Goal: Task Accomplishment & Management: Use online tool/utility

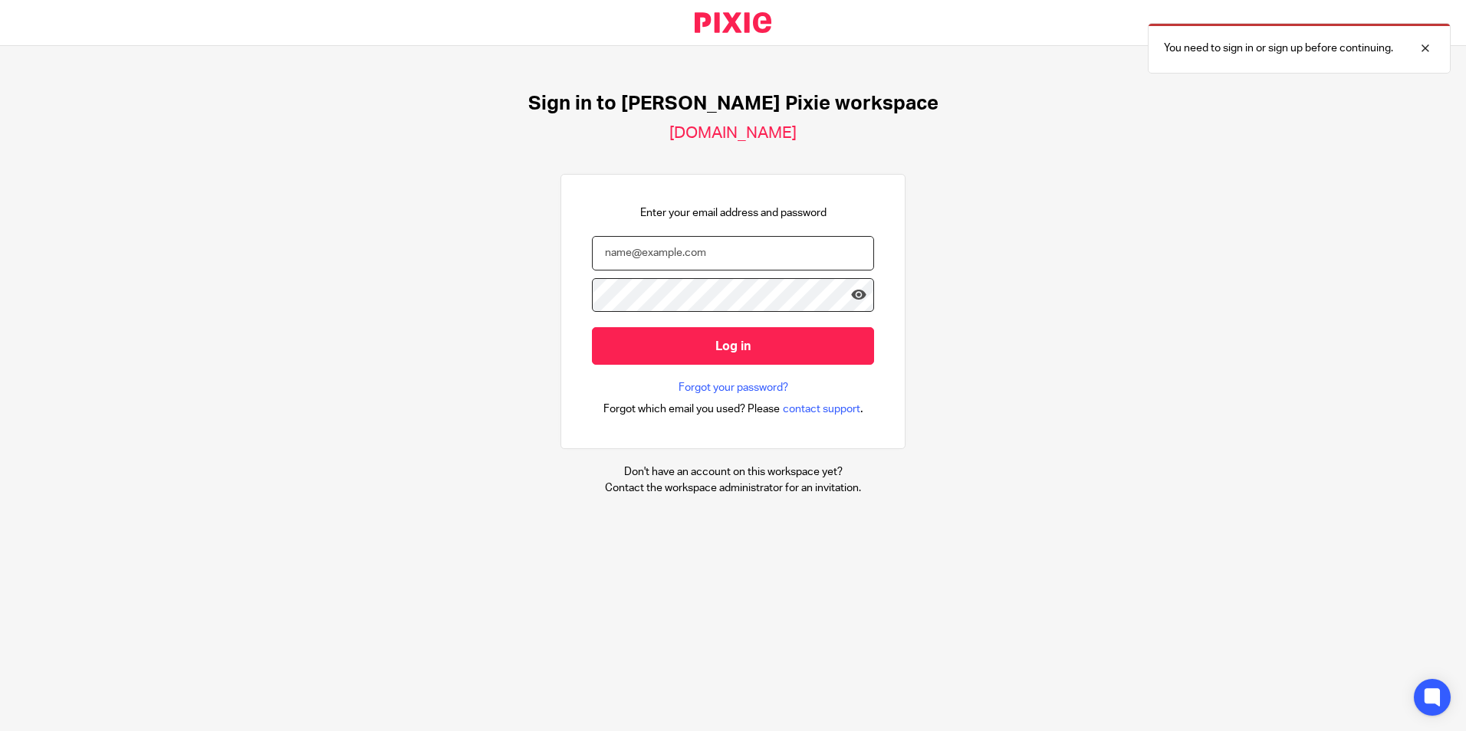
click at [678, 237] on input "email" at bounding box center [733, 253] width 282 height 35
drag, startPoint x: 1436, startPoint y: 42, endPoint x: 1427, endPoint y: 47, distance: 10.3
click at [1436, 42] on div "You need to sign in or sign up before continuing." at bounding box center [1299, 48] width 303 height 51
click at [754, 258] on input "tm" at bounding box center [733, 253] width 282 height 35
type input "t"
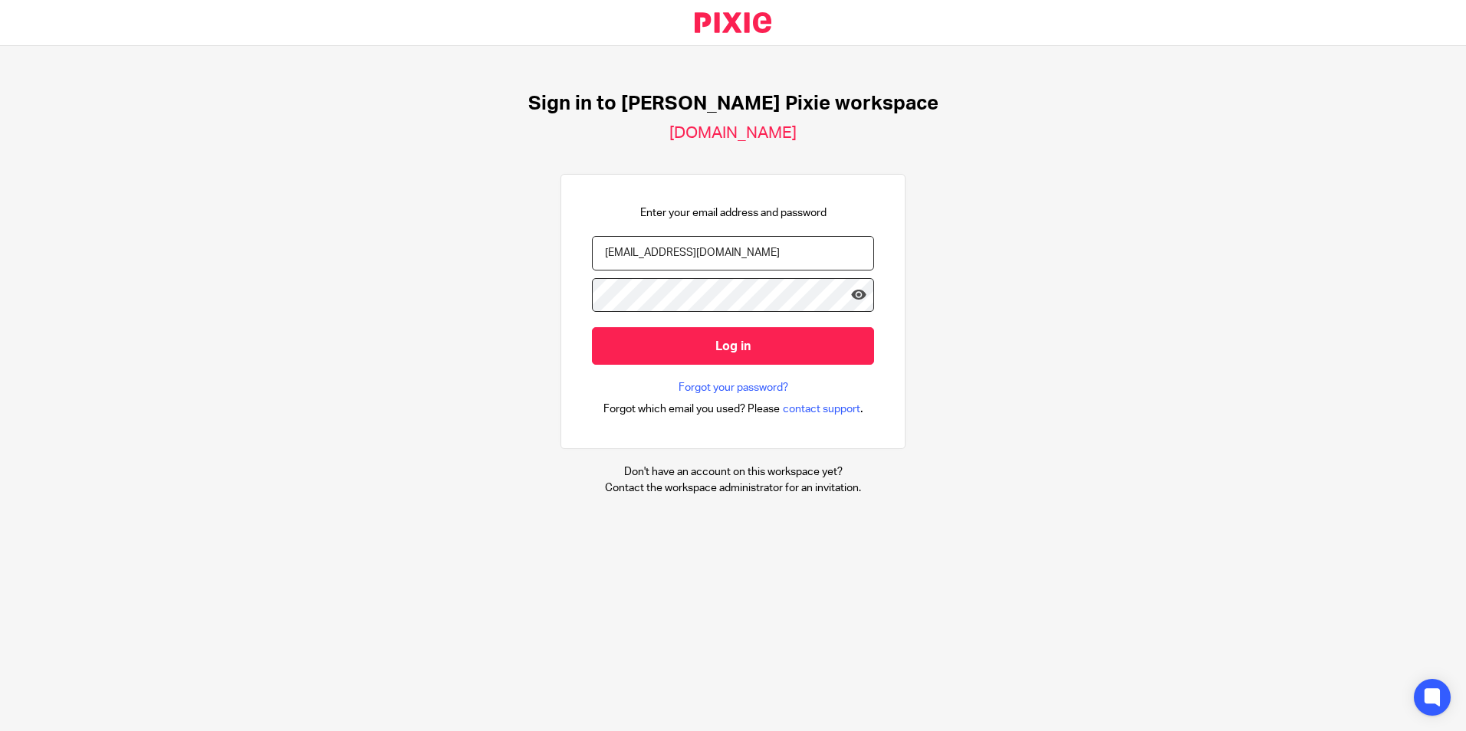
type input "tmoran@menzies.co.uk"
click at [592, 327] on input "Log in" at bounding box center [733, 346] width 282 height 38
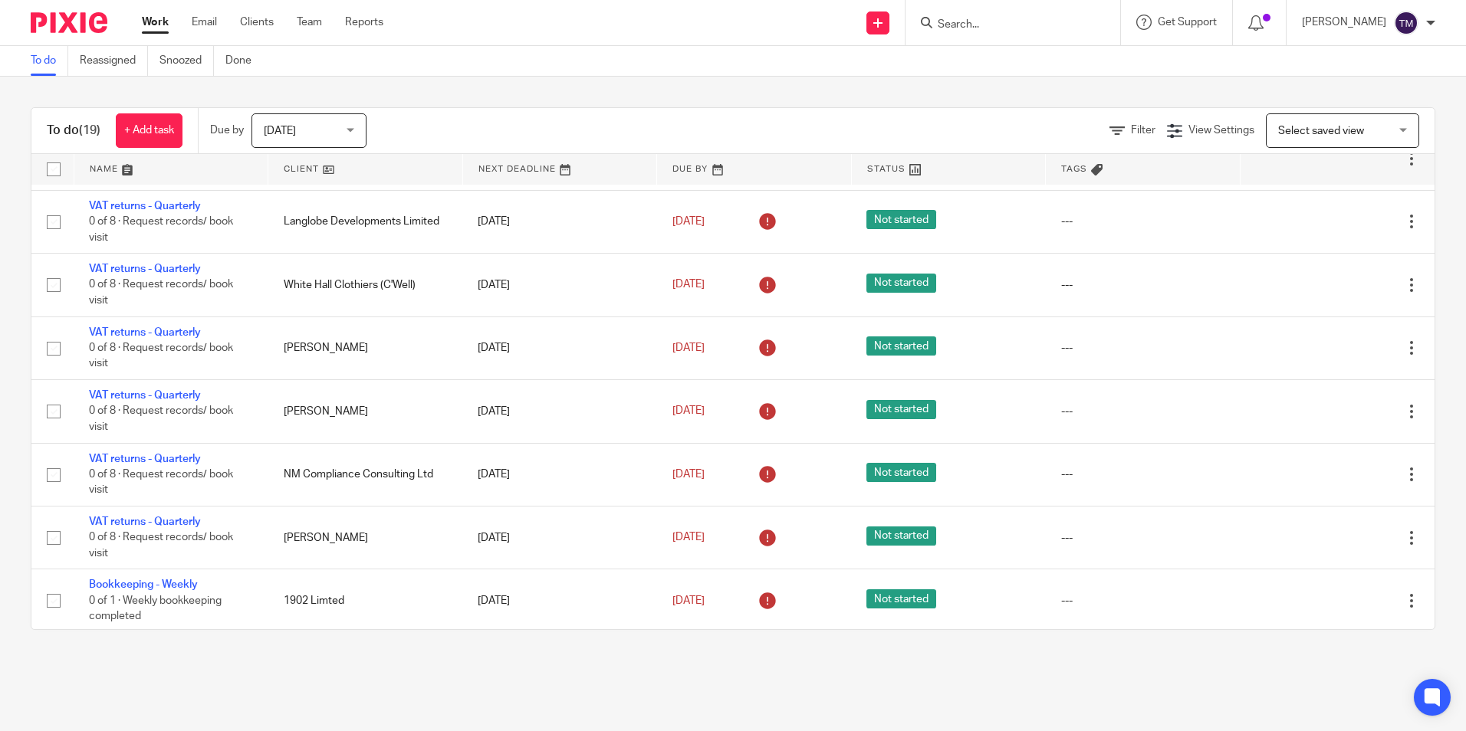
scroll to position [756, 0]
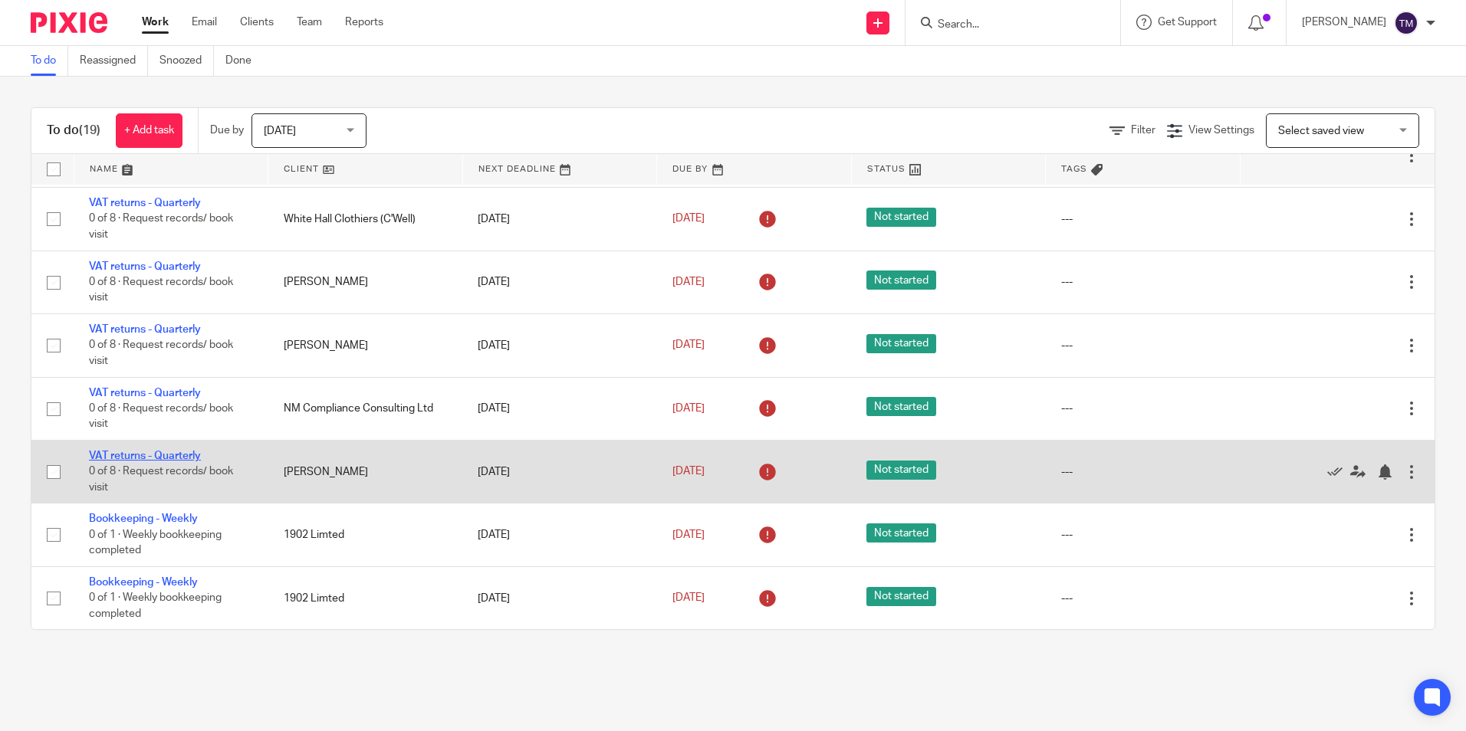
click at [189, 457] on link "VAT returns - Quarterly" at bounding box center [145, 456] width 112 height 11
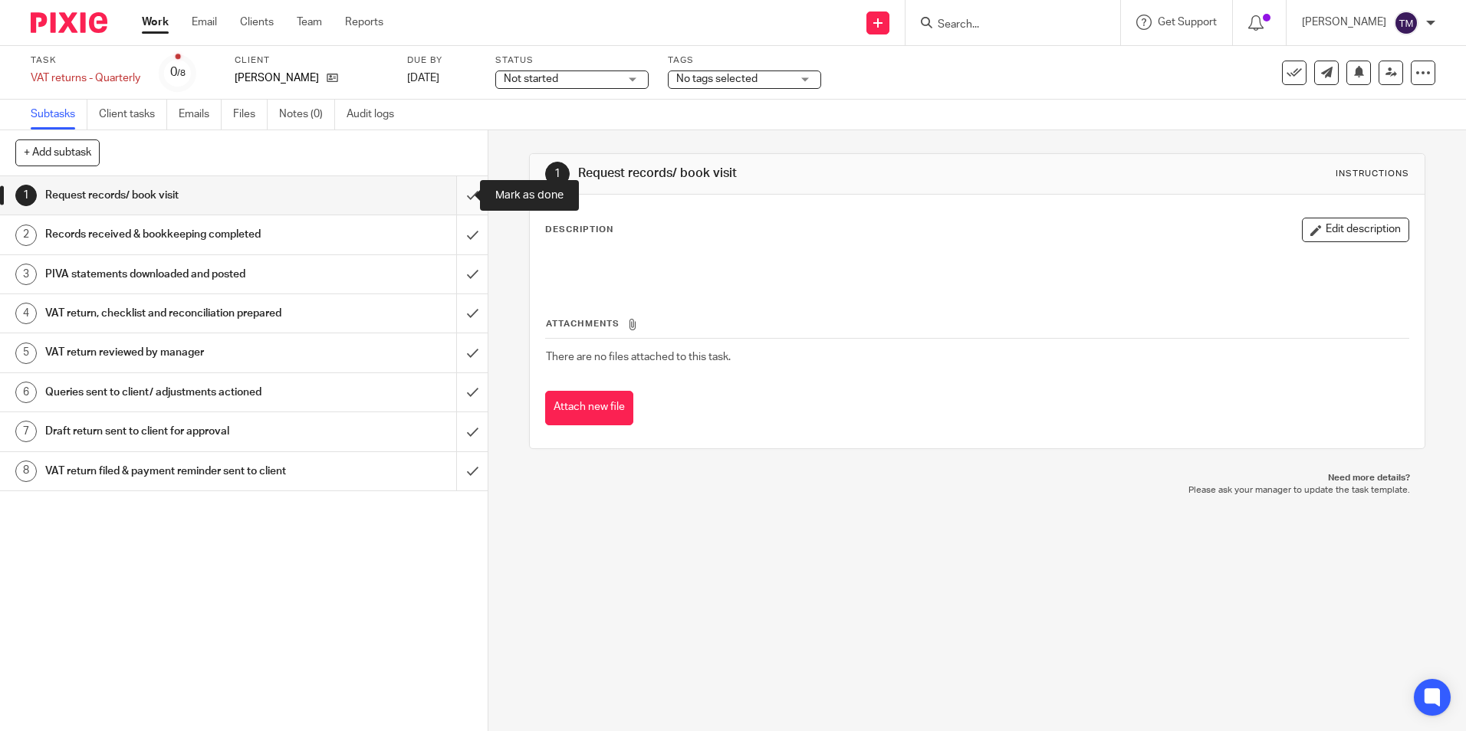
click at [458, 197] on input "submit" at bounding box center [244, 195] width 488 height 38
click at [455, 222] on input "submit" at bounding box center [244, 234] width 488 height 38
click at [452, 267] on input "submit" at bounding box center [244, 274] width 488 height 38
click at [455, 298] on input "submit" at bounding box center [244, 313] width 488 height 38
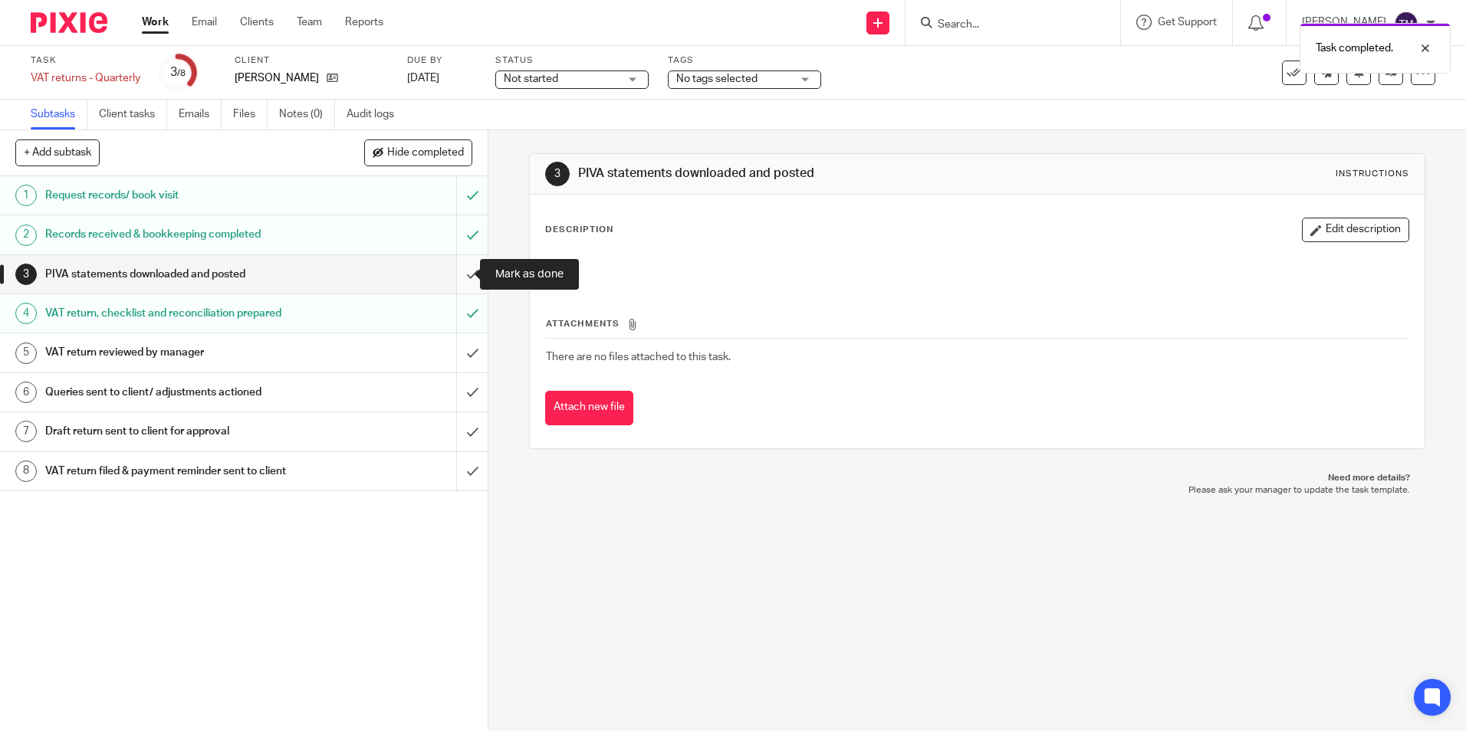
click at [462, 275] on input "submit" at bounding box center [244, 274] width 488 height 38
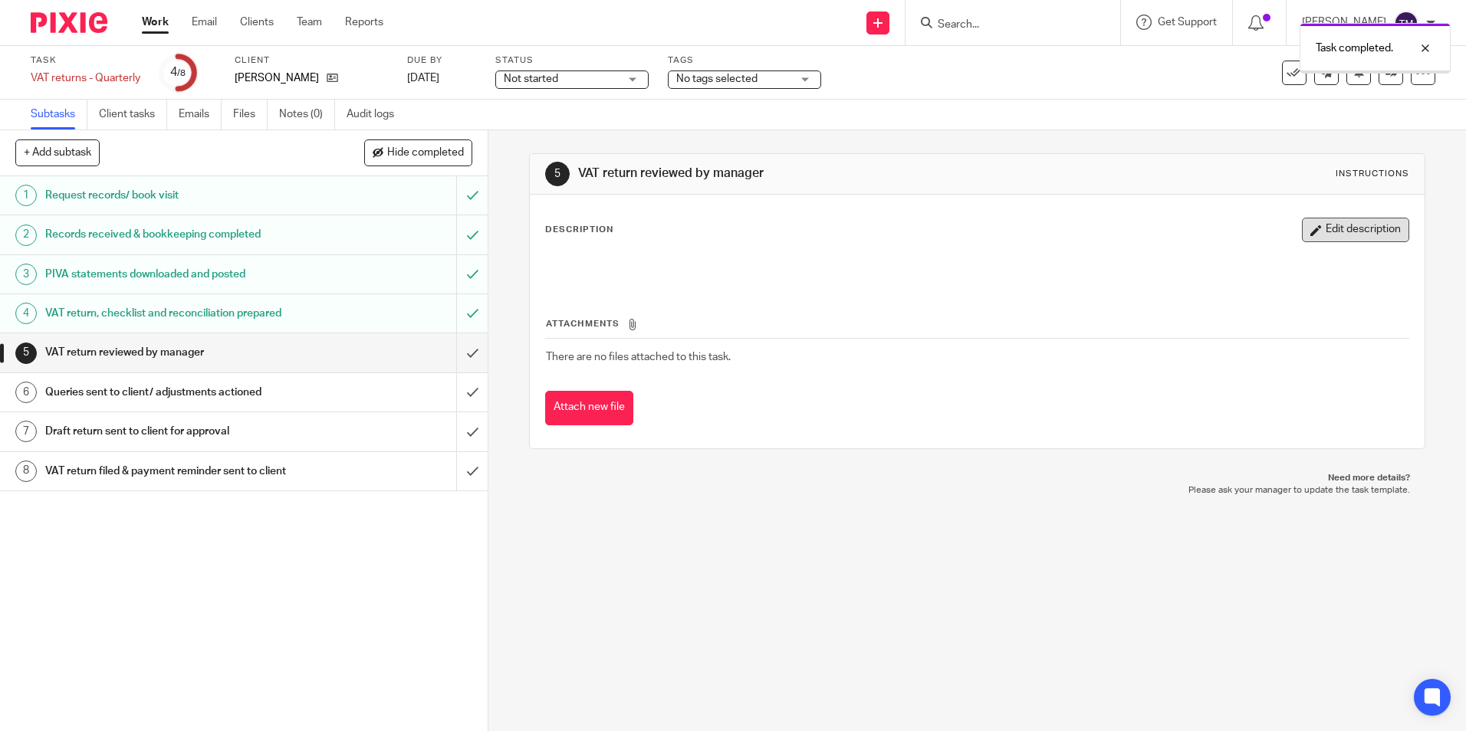
click at [1360, 230] on button "Edit description" at bounding box center [1355, 230] width 107 height 25
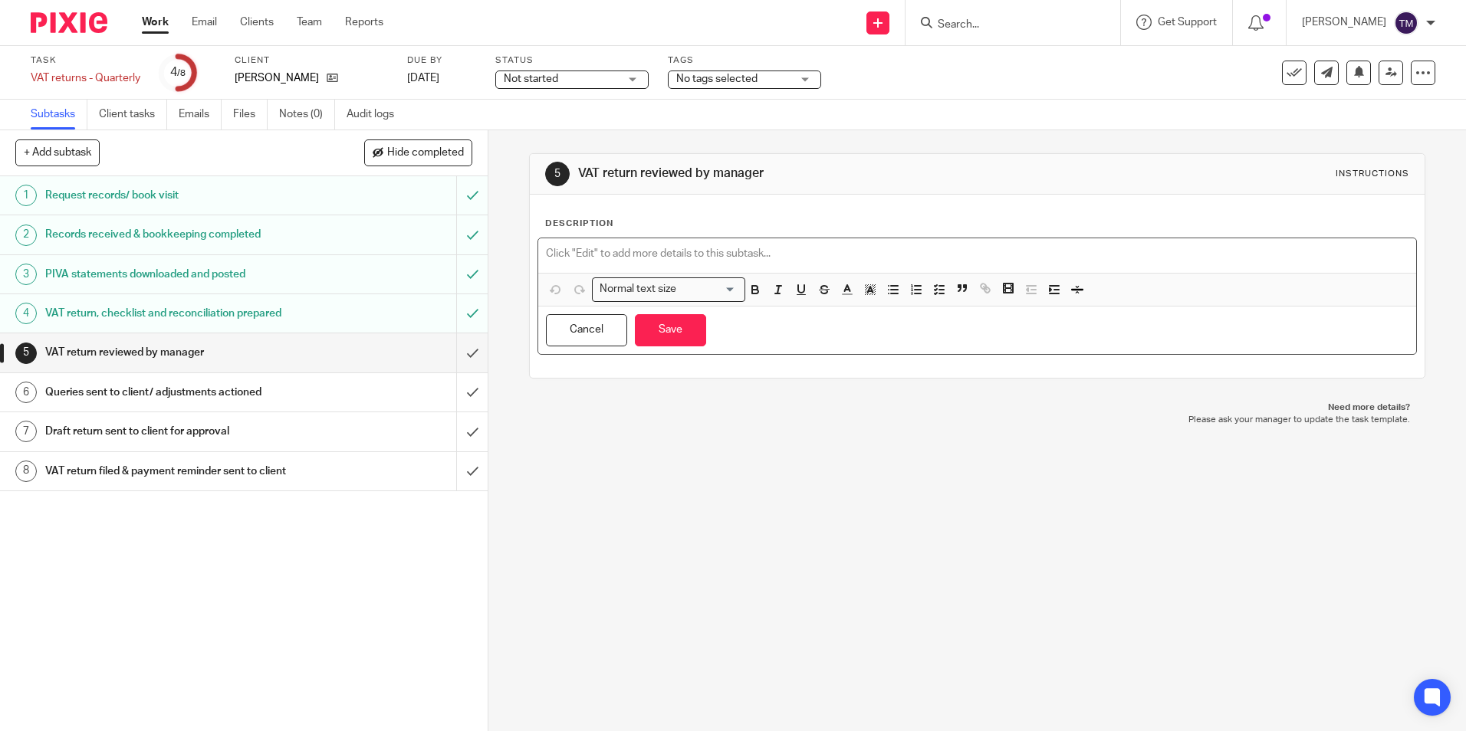
click at [693, 247] on p at bounding box center [977, 253] width 862 height 15
click at [662, 320] on button "Save" at bounding box center [670, 330] width 71 height 33
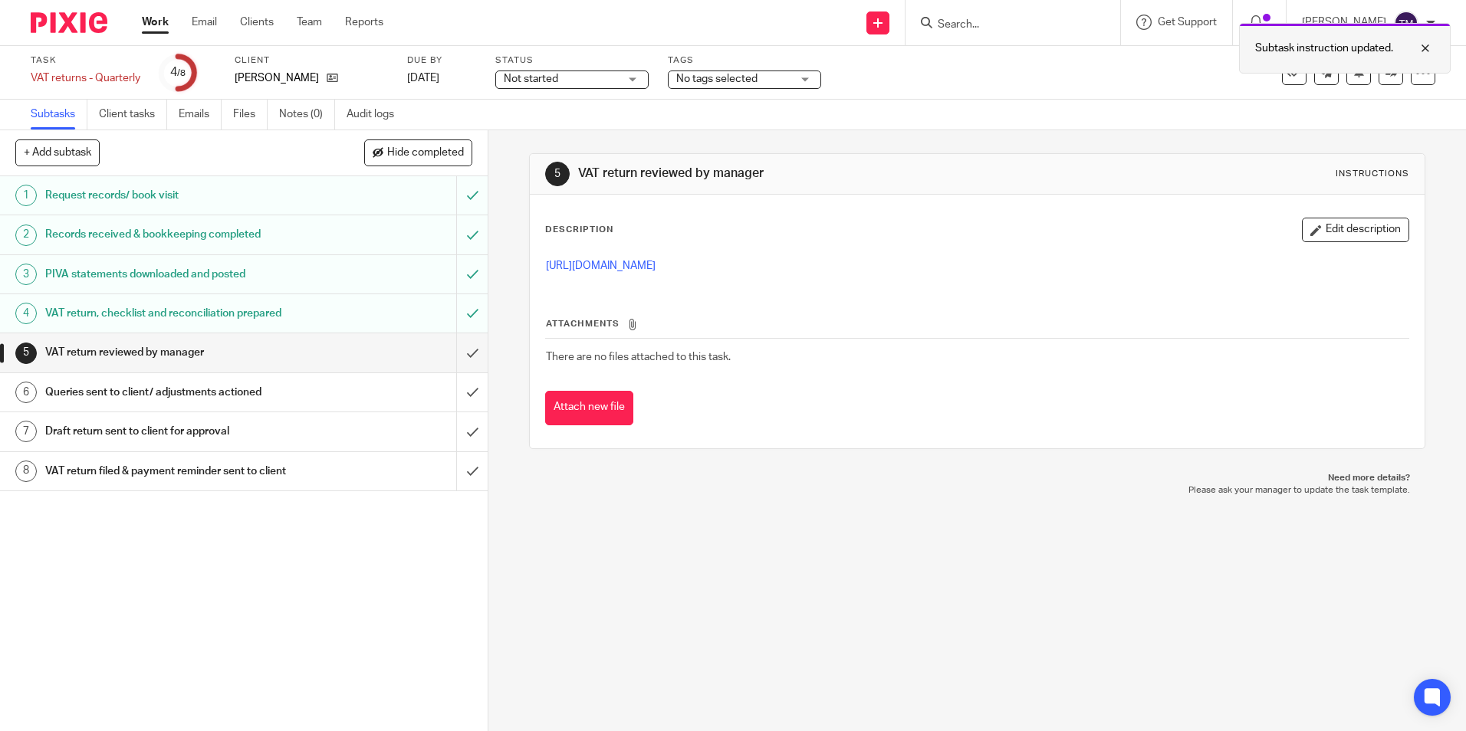
click at [1431, 47] on div at bounding box center [1413, 48] width 41 height 18
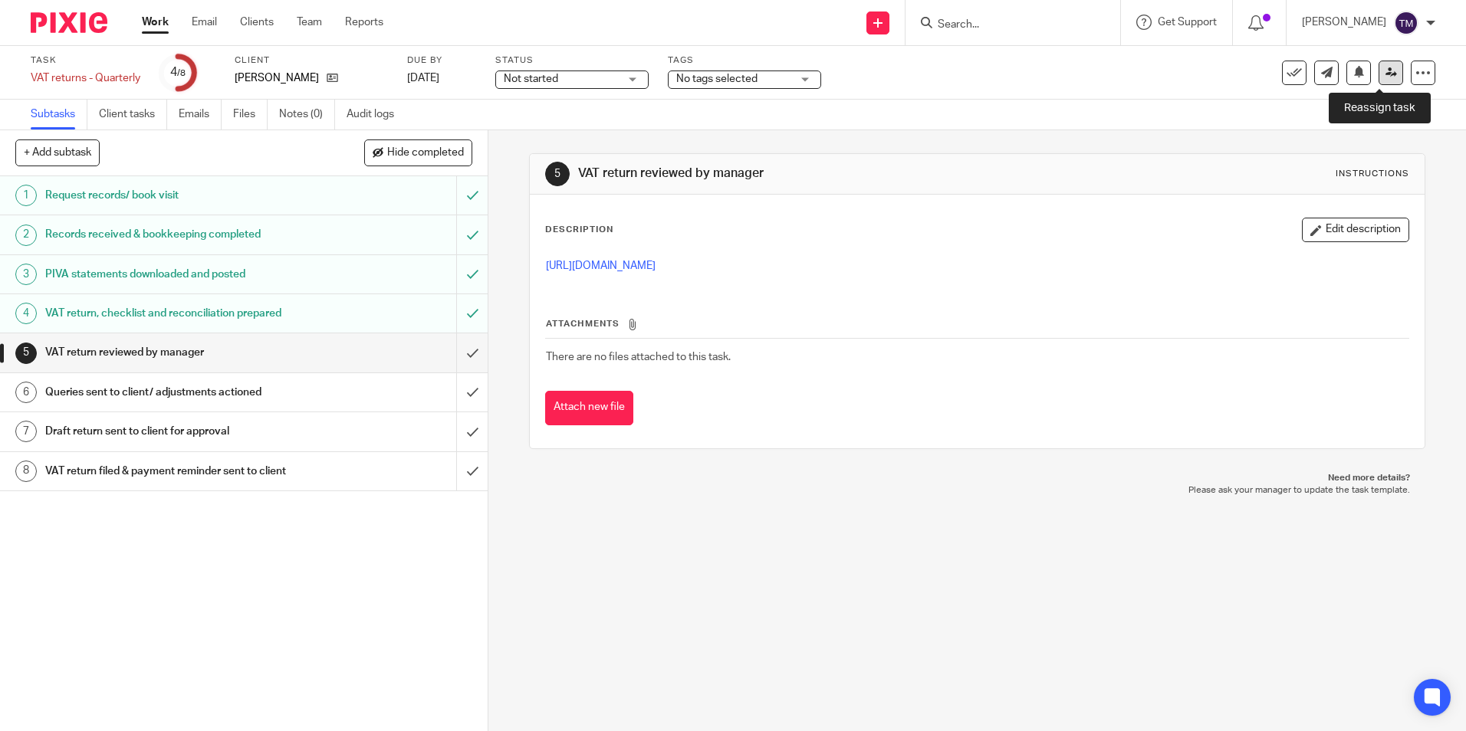
click at [1379, 71] on link at bounding box center [1391, 73] width 25 height 25
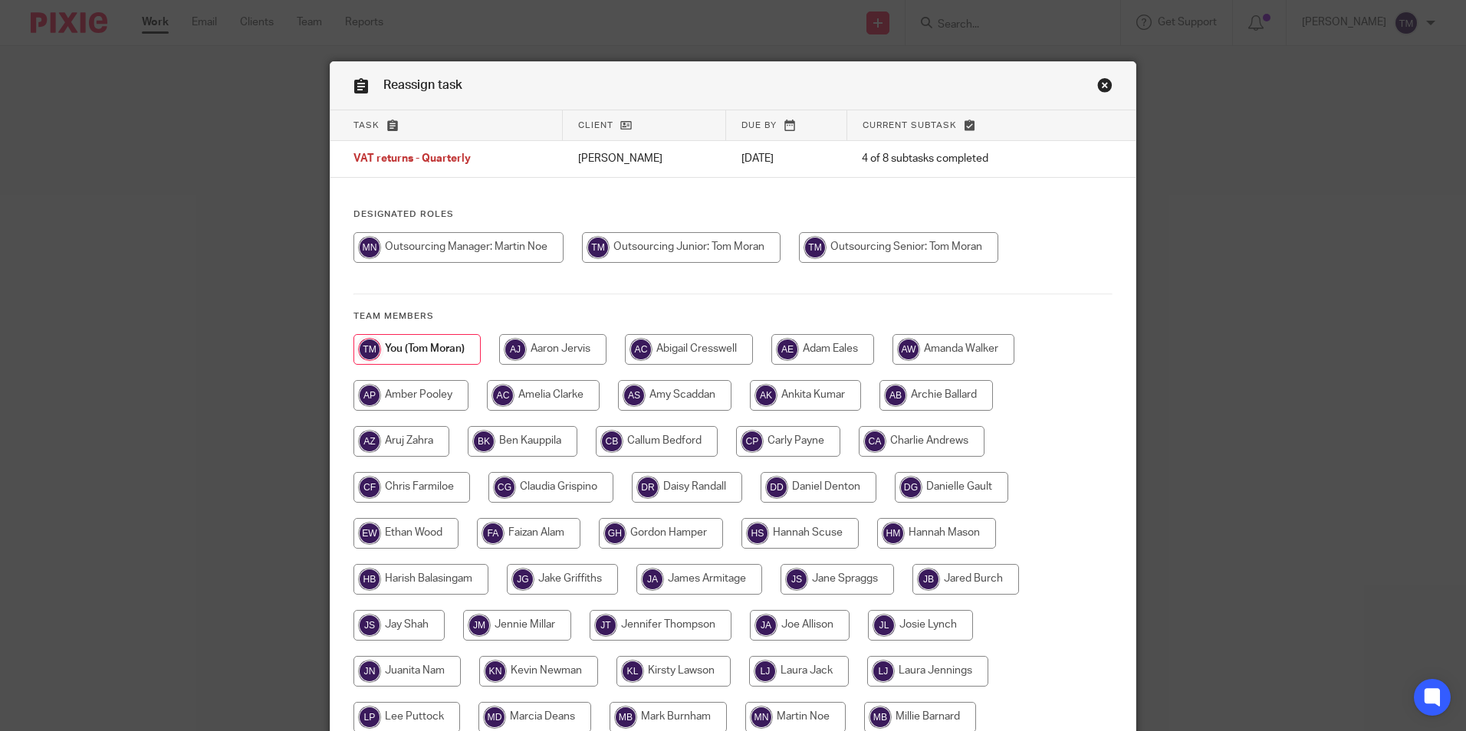
click at [528, 251] on input "radio" at bounding box center [458, 247] width 210 height 31
radio input "true"
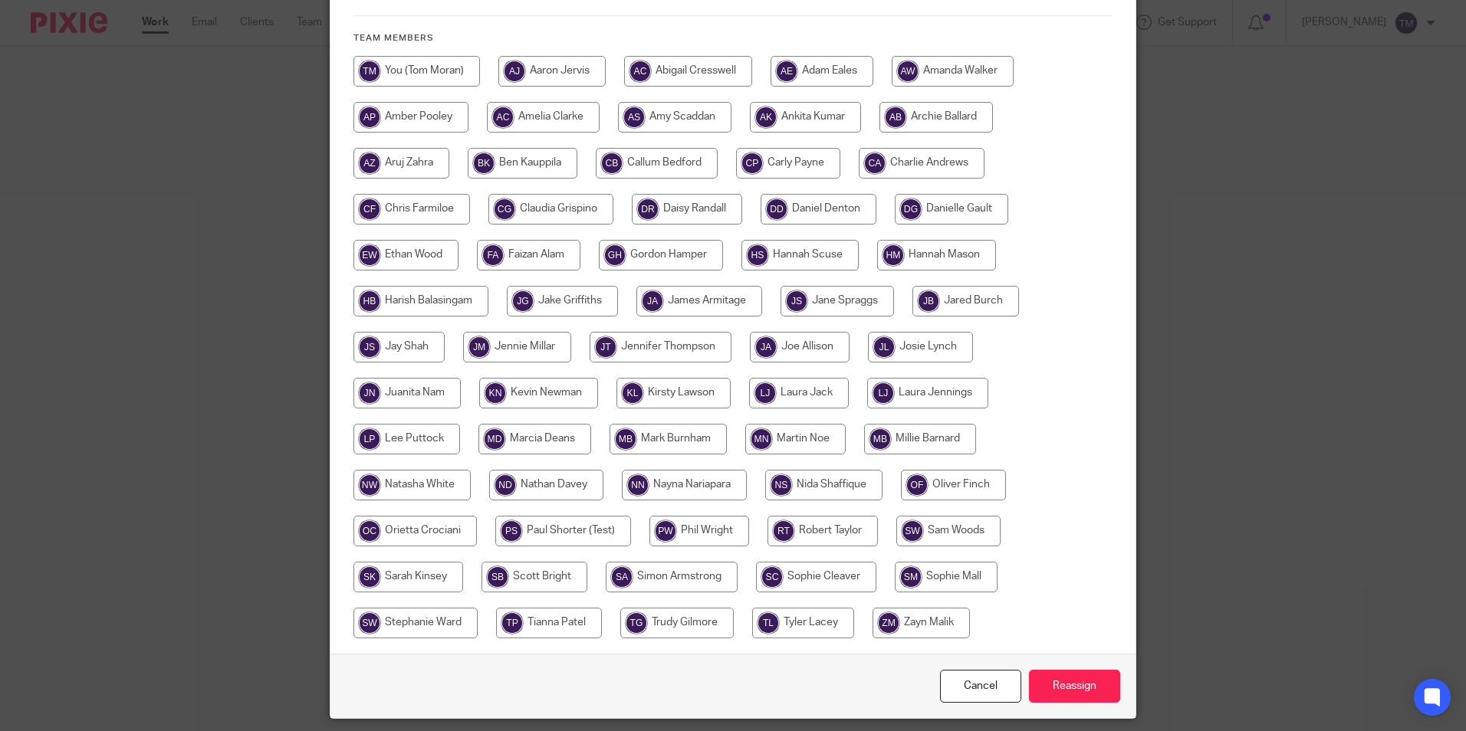
scroll to position [327, 0]
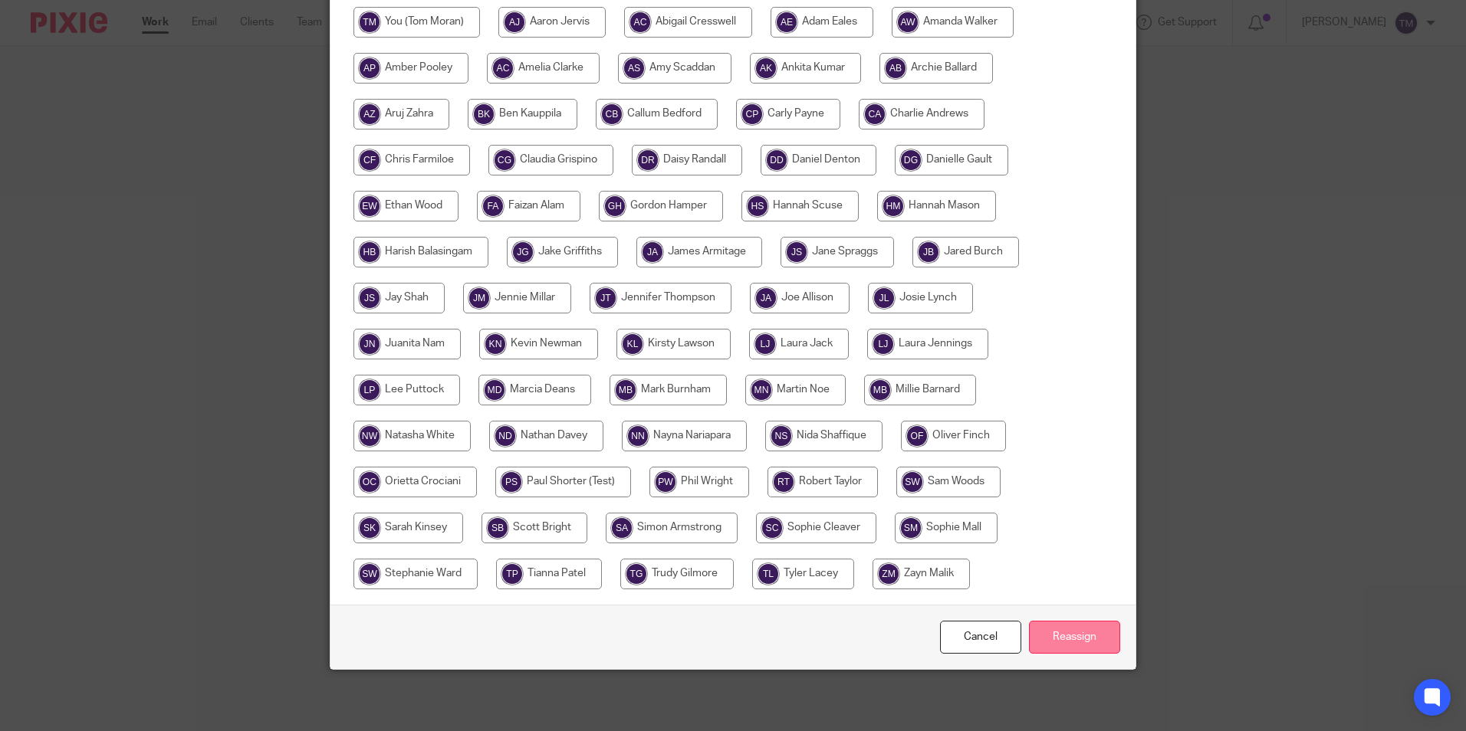
click at [1048, 645] on input "Reassign" at bounding box center [1074, 637] width 91 height 33
